Goal: Task Accomplishment & Management: Manage account settings

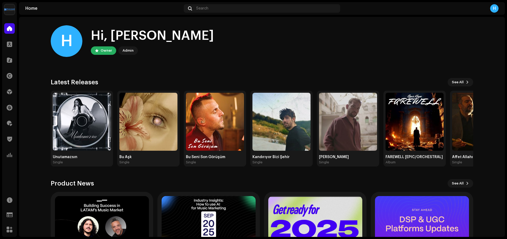
click at [11, 11] on img at bounding box center [9, 9] width 11 height 11
click at [67, 13] on button at bounding box center [66, 12] width 6 height 6
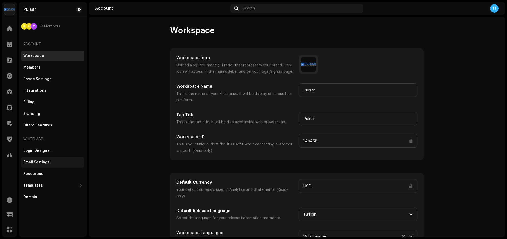
click at [40, 161] on div "Email Settings" at bounding box center [36, 162] width 26 height 4
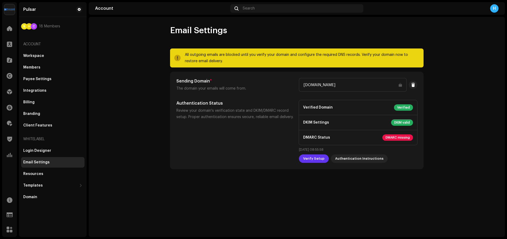
click at [313, 158] on span "Verify Setup" at bounding box center [313, 159] width 21 height 11
click at [379, 140] on p "DMARC Status DMARC missing" at bounding box center [358, 137] width 118 height 15
click at [399, 137] on span "DMARC missing" at bounding box center [397, 138] width 31 height 6
click at [351, 158] on span "Authentication Instructions" at bounding box center [359, 159] width 48 height 11
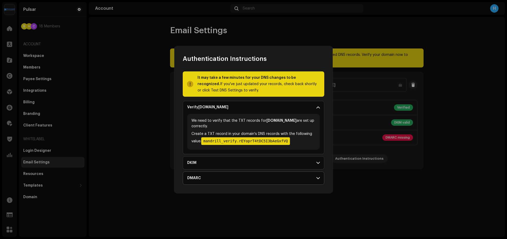
click at [252, 181] on p-accordion-header "DMARC" at bounding box center [253, 178] width 141 height 13
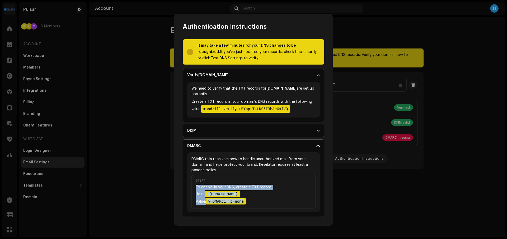
drag, startPoint x: 195, startPoint y: 186, endPoint x: 264, endPoint y: 200, distance: 71.3
click at [264, 200] on div "Step 1 To enable In your DNS, create a TXT record: Host: _[DOMAIN_NAME] Value: …" at bounding box center [253, 192] width 124 height 33
copy div "To enable In your DNS, create a TXT record: Host: _[DOMAIN_NAME] Value: v=DMARC…"
click at [317, 147] on span at bounding box center [317, 146] width 3 height 4
